Goal: Task Accomplishment & Management: Complete application form

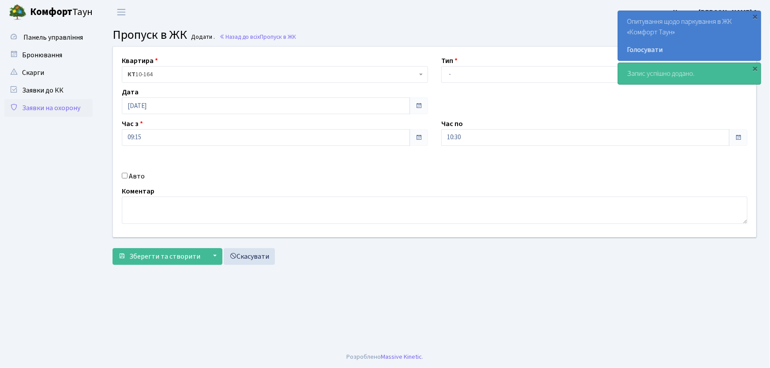
click at [76, 105] on link "Заявки на охорону" at bounding box center [48, 108] width 88 height 18
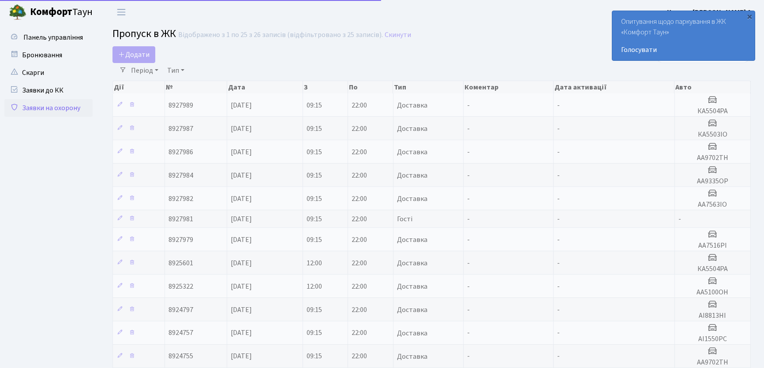
select select "25"
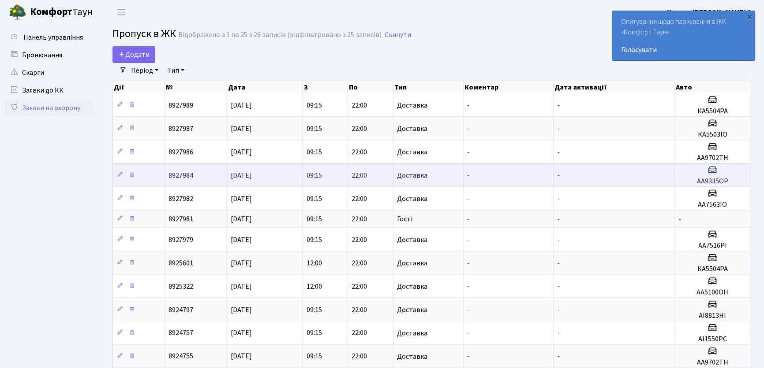
click at [252, 175] on span "[DATE]" at bounding box center [241, 176] width 21 height 10
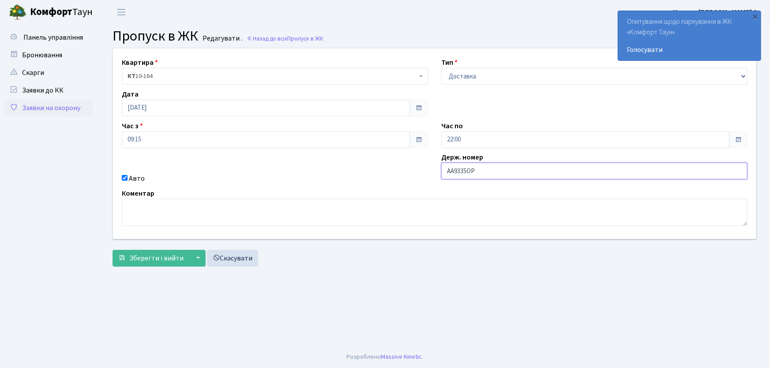
click at [490, 176] on input "АА9335ОР" at bounding box center [594, 171] width 306 height 17
drag, startPoint x: 487, startPoint y: 168, endPoint x: 402, endPoint y: 183, distance: 85.6
click at [402, 183] on div "Квартира <b>КТ</b>&nbsp;&nbsp;&nbsp;&nbsp;10-164 КТ 10-164 Тип - Доставка Таксі…" at bounding box center [434, 144] width 657 height 191
type input "в"
type input "АА3937РН"
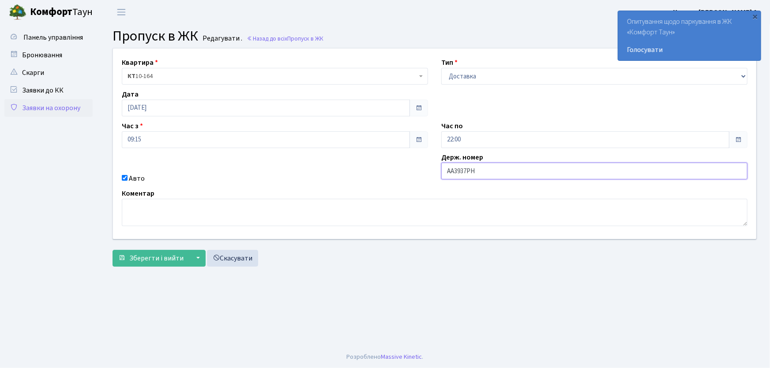
click at [113, 250] on button "Зберегти і вийти" at bounding box center [151, 258] width 77 height 17
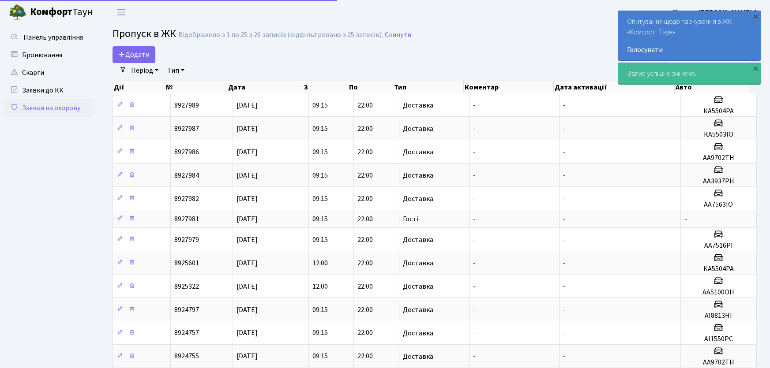
select select "25"
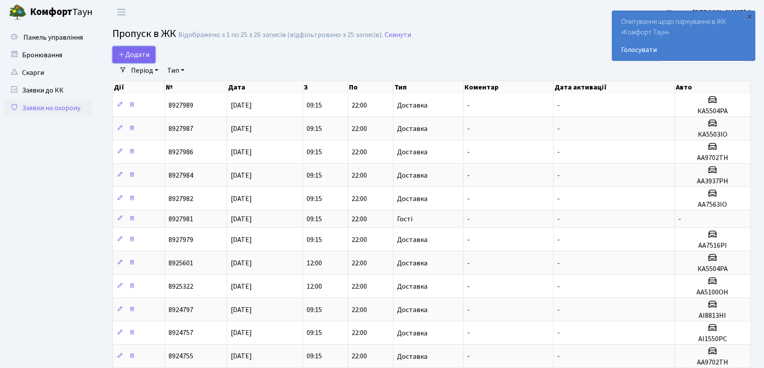
drag, startPoint x: 124, startPoint y: 56, endPoint x: 321, endPoint y: 81, distance: 198.4
click at [125, 56] on span "Додати" at bounding box center [133, 55] width 31 height 10
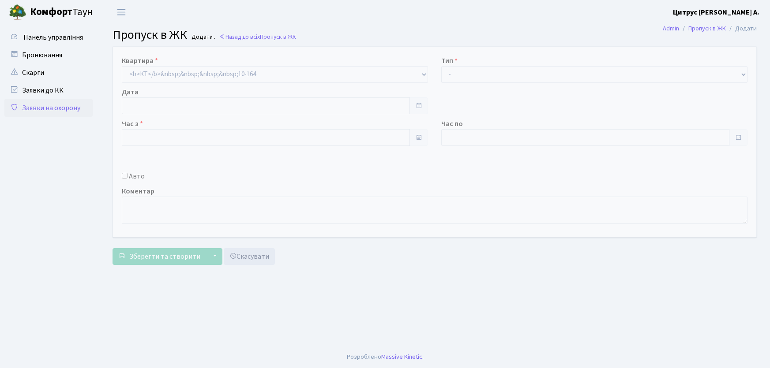
type input "[DATE]"
type input "11:15"
type input "12:15"
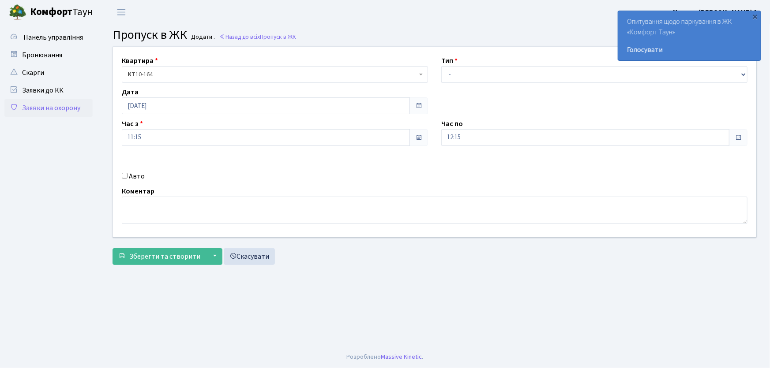
select select "1"
click at [441, 66] on select "- Доставка Таксі Гості Сервіс" at bounding box center [594, 74] width 306 height 17
drag, startPoint x: 459, startPoint y: 136, endPoint x: 408, endPoint y: 142, distance: 51.1
click at [409, 142] on div "Квартира <b>КТ</b>&nbsp;&nbsp;&nbsp;&nbsp;10-164 КТ 10-164 Тип - Доставка Таксі…" at bounding box center [434, 142] width 657 height 191
type input "22:00"
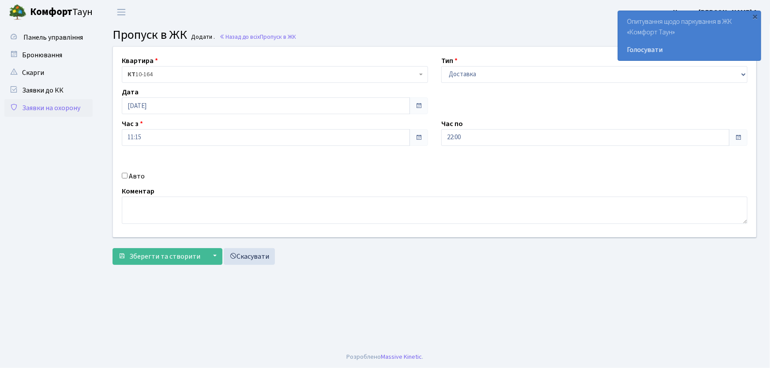
drag, startPoint x: 124, startPoint y: 177, endPoint x: 128, endPoint y: 176, distance: 4.6
click at [128, 176] on div "Авто" at bounding box center [274, 176] width 319 height 11
click at [124, 178] on input "Авто" at bounding box center [125, 176] width 6 height 6
checkbox input "true"
type input "СВ0269ВО"
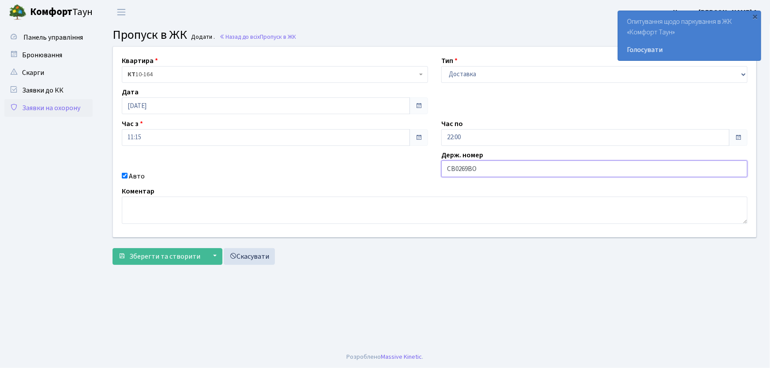
click at [113, 248] on button "Зберегти та створити" at bounding box center [160, 256] width 94 height 17
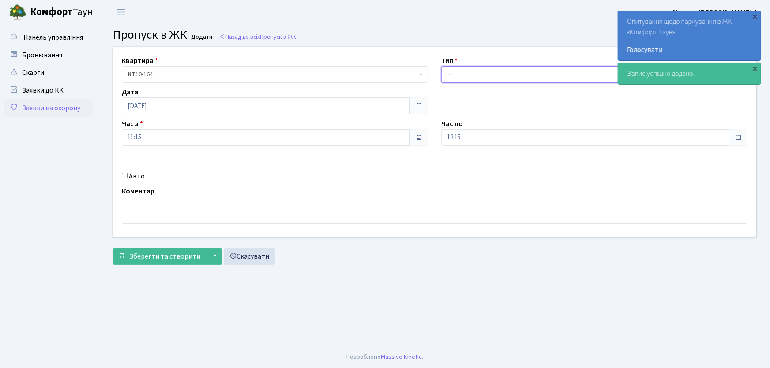
click at [464, 74] on select "- Доставка Таксі Гості Сервіс" at bounding box center [594, 74] width 306 height 17
select select "1"
click at [441, 66] on select "- Доставка Таксі Гості Сервіс" at bounding box center [594, 74] width 306 height 17
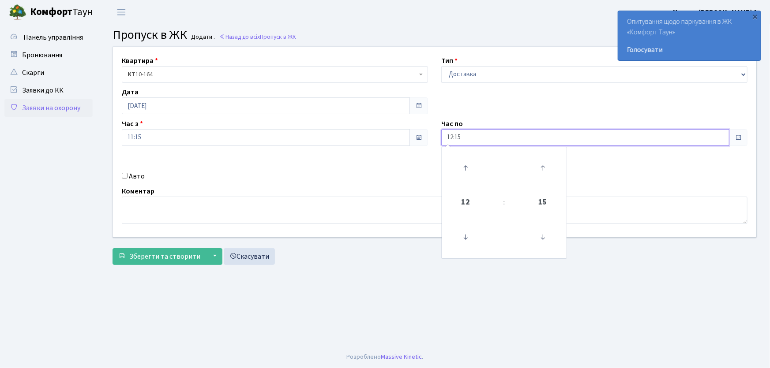
drag, startPoint x: 464, startPoint y: 136, endPoint x: 421, endPoint y: 134, distance: 43.3
click at [421, 134] on div "Квартира <b>КТ</b>&nbsp;&nbsp;&nbsp;&nbsp;10-164 КТ 10-164 Тип - Доставка Таксі…" at bounding box center [434, 142] width 657 height 191
type input "22:00"
drag, startPoint x: 479, startPoint y: 140, endPoint x: 285, endPoint y: 182, distance: 198.1
click at [478, 140] on input "22:00" at bounding box center [585, 137] width 288 height 17
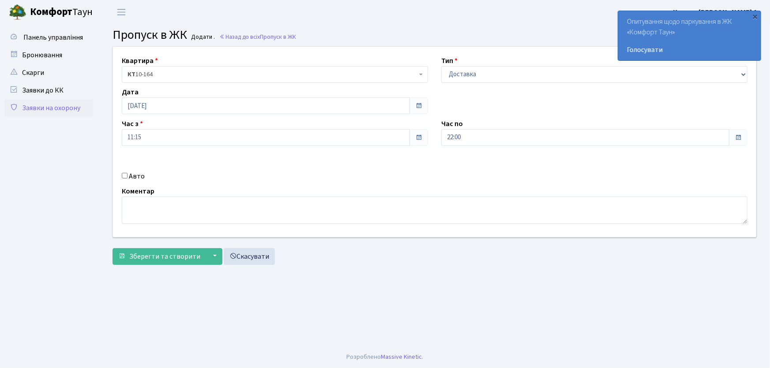
drag, startPoint x: 120, startPoint y: 177, endPoint x: 126, endPoint y: 177, distance: 5.3
click at [123, 177] on div "Авто" at bounding box center [274, 176] width 319 height 11
click at [126, 177] on input "Авто" at bounding box center [125, 176] width 6 height 6
checkbox input "true"
type input "СВ0259ВО"
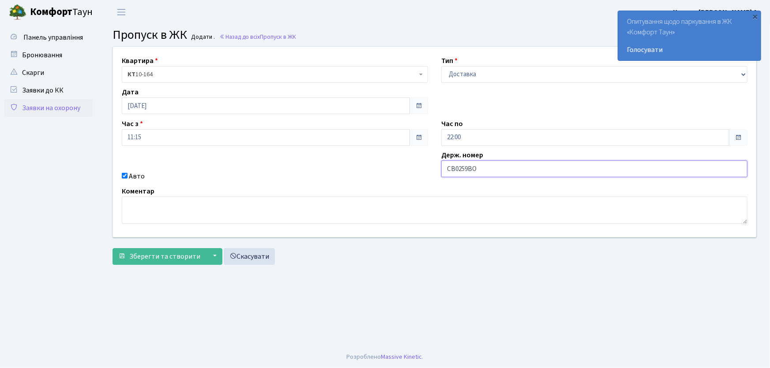
click at [113, 248] on button "Зберегти та створити" at bounding box center [160, 256] width 94 height 17
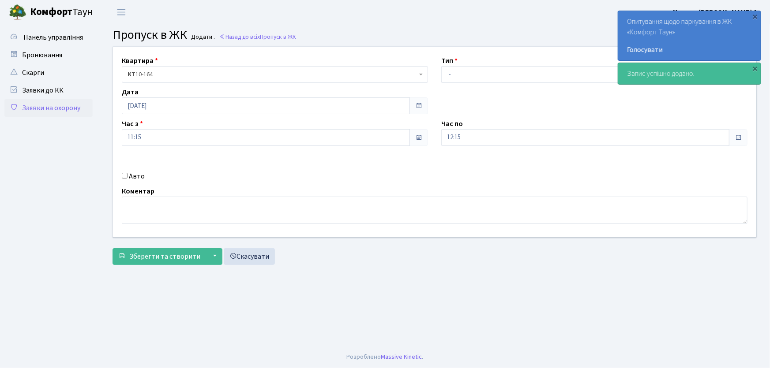
click at [68, 102] on link "Заявки на охорону" at bounding box center [48, 108] width 88 height 18
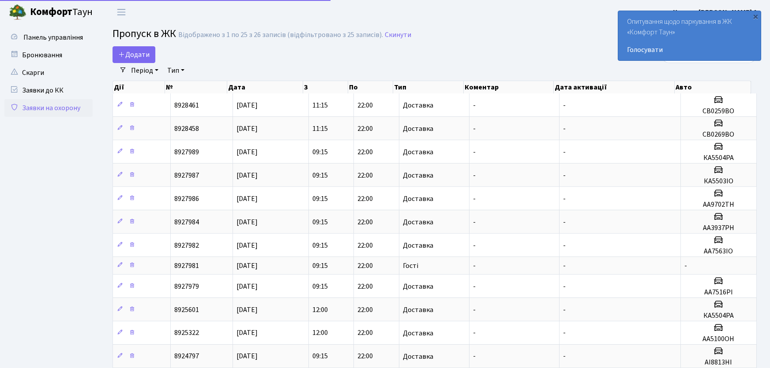
select select "25"
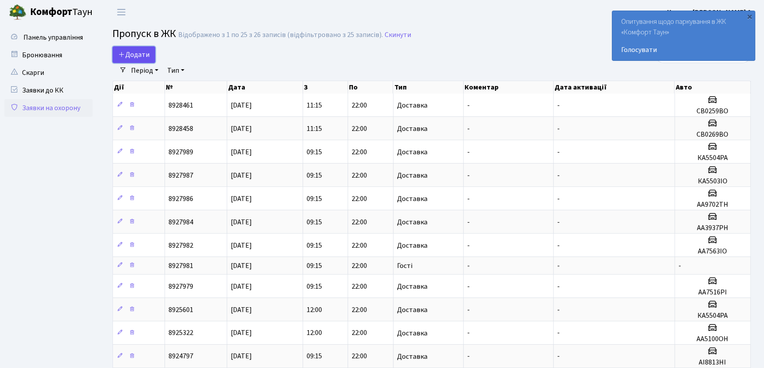
click at [150, 57] on link "Додати" at bounding box center [134, 54] width 43 height 17
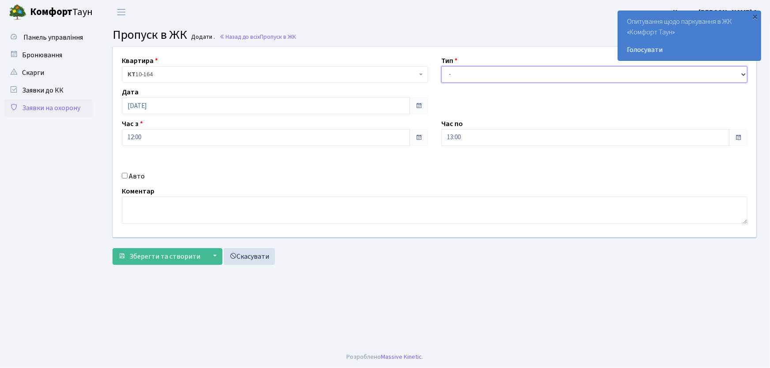
drag, startPoint x: 455, startPoint y: 75, endPoint x: 459, endPoint y: 82, distance: 8.5
click at [456, 76] on select "- Доставка Таксі Гості Сервіс" at bounding box center [594, 74] width 306 height 17
select select "1"
click at [441, 66] on select "- Доставка Таксі Гості Сервіс" at bounding box center [594, 74] width 306 height 17
drag, startPoint x: 413, startPoint y: 139, endPoint x: 411, endPoint y: 134, distance: 5.6
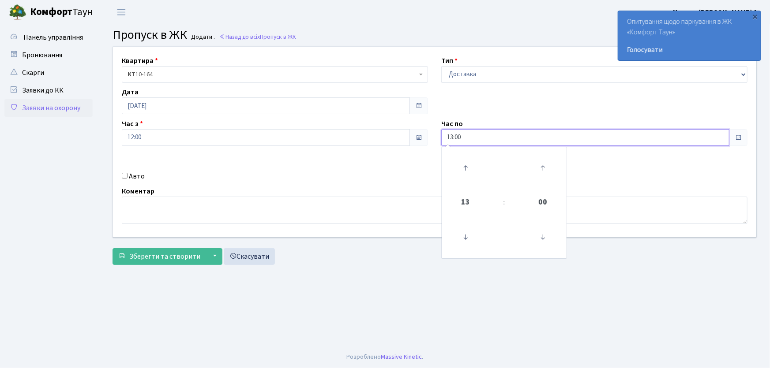
click at [411, 134] on div "Квартира <b>КТ</b>&nbsp;&nbsp;&nbsp;&nbsp;10-164 КТ 10-164 Тип - Доставка Таксі…" at bounding box center [434, 142] width 657 height 191
type input "22:00"
drag, startPoint x: 124, startPoint y: 173, endPoint x: 134, endPoint y: 183, distance: 14.0
click at [125, 176] on input "Авто" at bounding box center [125, 176] width 6 height 6
checkbox input "true"
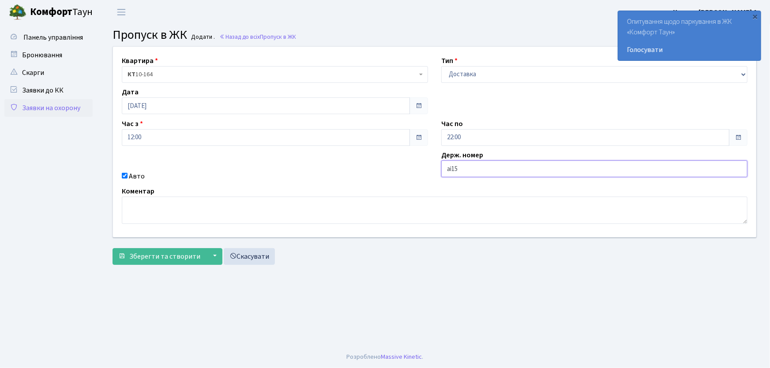
type input "АІ1550РС"
click at [113, 248] on button "Зберегти та створити" at bounding box center [160, 256] width 94 height 17
click at [426, 290] on main "Admin Пропуск в ЖК Додати Пропуск в ЖК Додати . Назад до всіх Пропуск в ЖК Квар…" at bounding box center [434, 185] width 671 height 322
click at [383, 290] on main "Admin Пропуск в ЖК Додати Пропуск в ЖК Додати . Назад до всіх Пропуск в ЖК Квар…" at bounding box center [434, 185] width 671 height 322
click at [70, 108] on link "Заявки на охорону" at bounding box center [48, 108] width 88 height 18
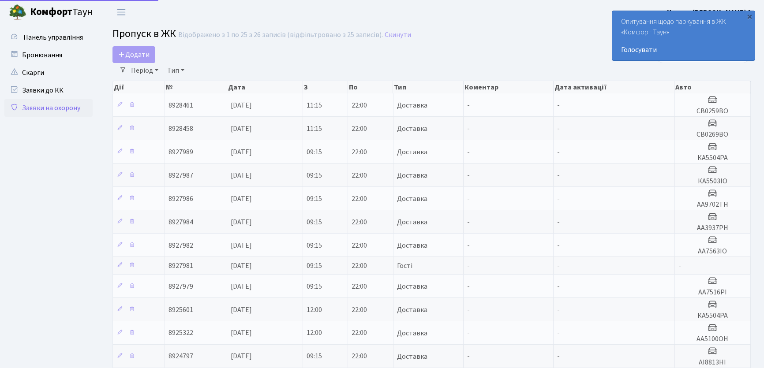
select select "25"
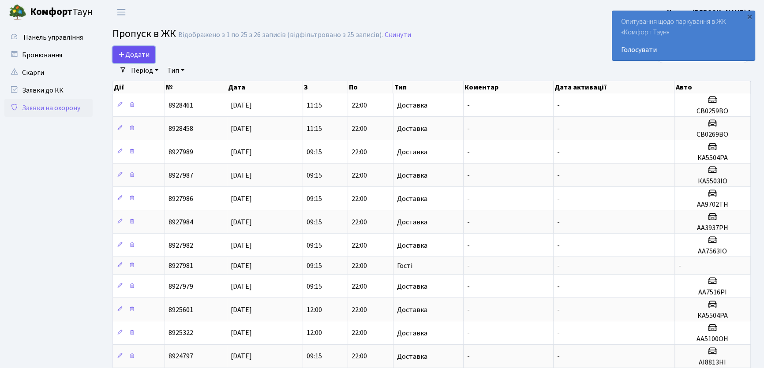
click at [143, 55] on span "Додати" at bounding box center [133, 55] width 31 height 10
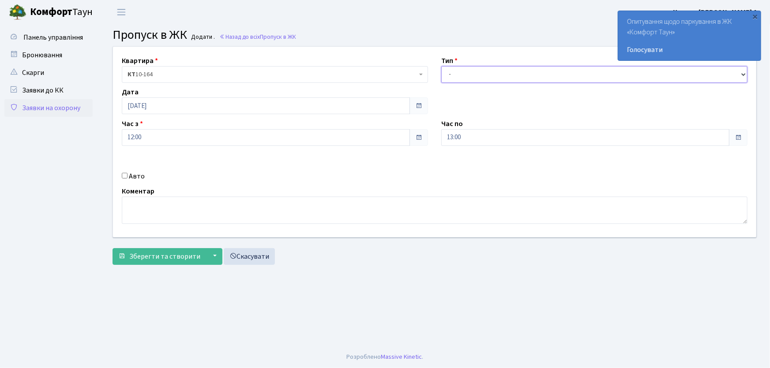
drag, startPoint x: 463, startPoint y: 76, endPoint x: 464, endPoint y: 81, distance: 5.5
click at [463, 76] on select "- Доставка Таксі Гості Сервіс" at bounding box center [594, 74] width 306 height 17
select select "1"
click at [441, 66] on select "- Доставка Таксі Гості Сервіс" at bounding box center [594, 74] width 306 height 17
drag, startPoint x: 393, startPoint y: 141, endPoint x: 375, endPoint y: 144, distance: 17.9
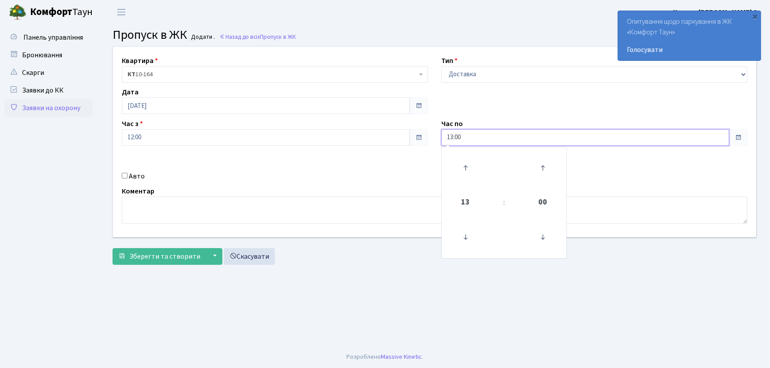
click at [378, 143] on div "Квартира <b>КТ</b>&nbsp;&nbsp;&nbsp;&nbsp;10-164 КТ 10-164 Тип - Доставка Таксі…" at bounding box center [434, 142] width 657 height 191
type input "1"
type input "22:00"
click at [124, 177] on input "Авто" at bounding box center [125, 176] width 6 height 6
checkbox input "true"
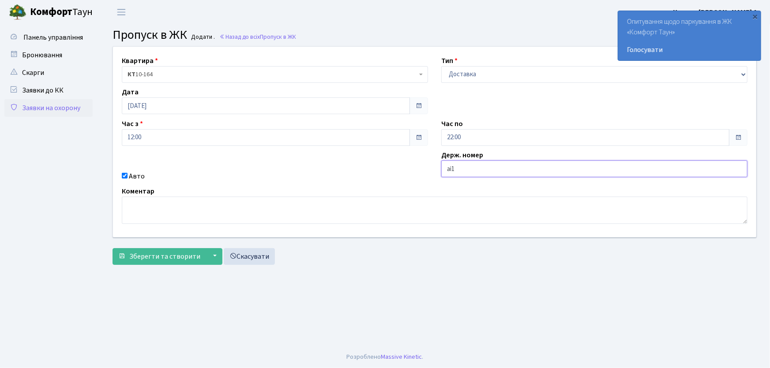
type input "АІ1550РС"
click at [113, 248] on button "Зберегти та створити" at bounding box center [160, 256] width 94 height 17
click at [756, 17] on div "×" at bounding box center [755, 16] width 9 height 9
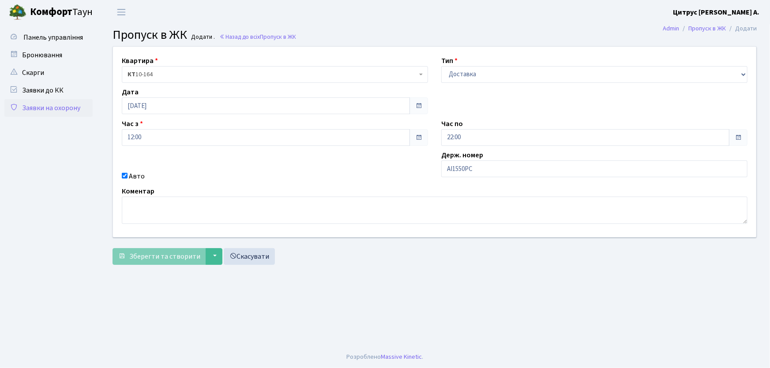
click at [400, 285] on main "Admin Пропуск в ЖК Додати Пропуск в ЖК Додати . Назад до всіх Пропуск в ЖК Квар…" at bounding box center [434, 185] width 671 height 322
click at [66, 108] on link "Заявки на охорону" at bounding box center [48, 108] width 88 height 18
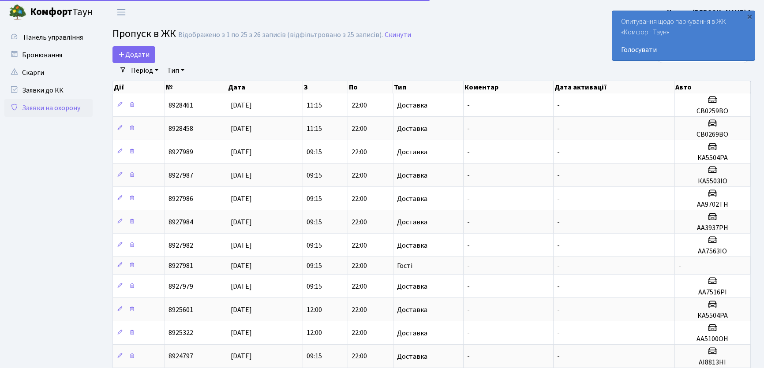
select select "25"
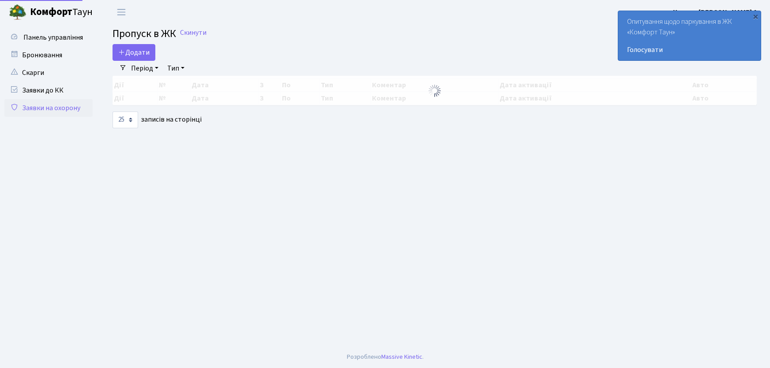
select select "25"
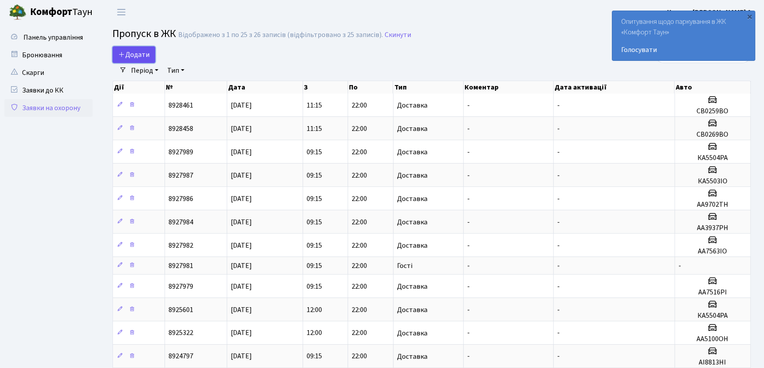
click at [143, 57] on span "Додати" at bounding box center [133, 55] width 31 height 10
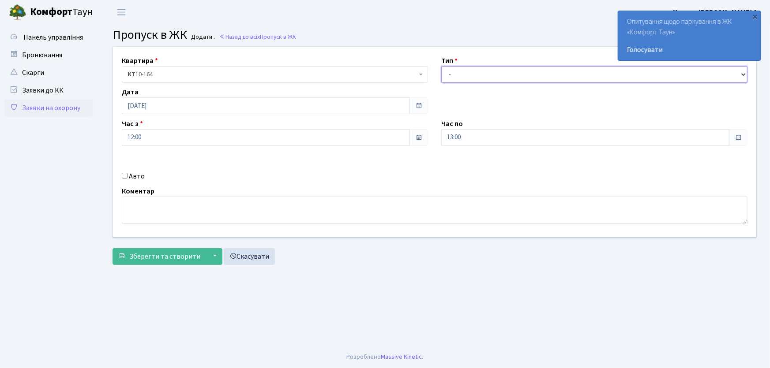
drag, startPoint x: 464, startPoint y: 76, endPoint x: 464, endPoint y: 81, distance: 4.9
click at [464, 76] on select "- Доставка Таксі Гості Сервіс" at bounding box center [594, 74] width 306 height 17
select select "1"
click at [441, 66] on select "- Доставка Таксі Гості Сервіс" at bounding box center [594, 74] width 306 height 17
drag, startPoint x: 470, startPoint y: 137, endPoint x: 414, endPoint y: 134, distance: 55.7
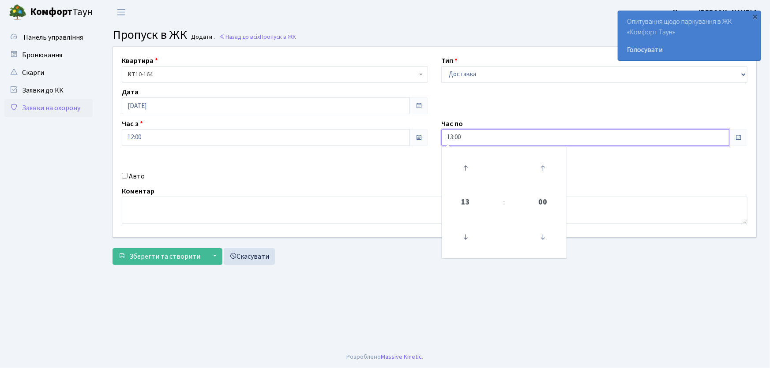
click at [415, 134] on div "Квартира <b>КТ</b>&nbsp;&nbsp;&nbsp;&nbsp;10-164 КТ 10-164 Тип - Доставка Таксі…" at bounding box center [434, 142] width 657 height 191
type input "22:00"
click at [123, 176] on input "Авто" at bounding box center [125, 176] width 6 height 6
checkbox input "true"
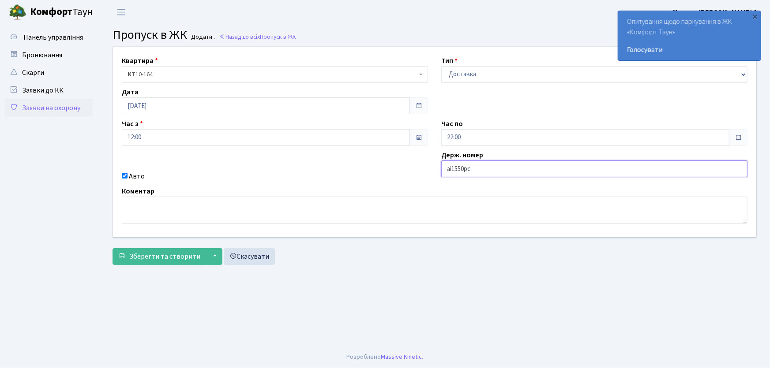
type input "АІ1550РС"
click at [113, 248] on button "Зберегти та створити" at bounding box center [160, 256] width 94 height 17
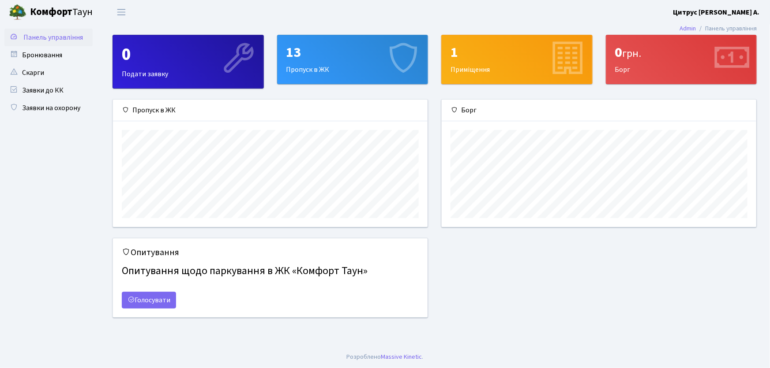
scroll to position [128, 315]
click at [32, 103] on link "Заявки на охорону" at bounding box center [48, 108] width 88 height 18
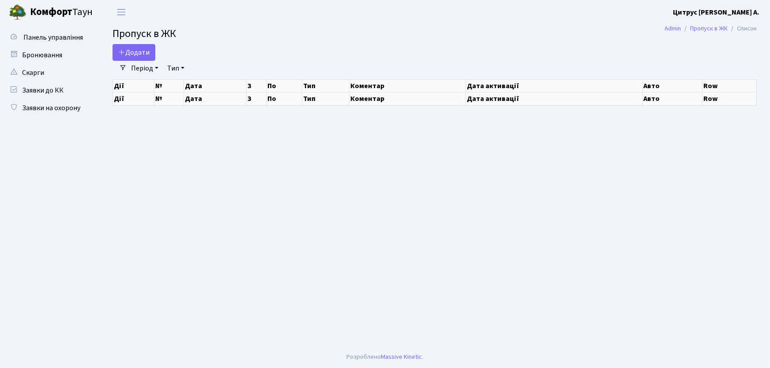
select select "25"
